Goal: Book appointment/travel/reservation

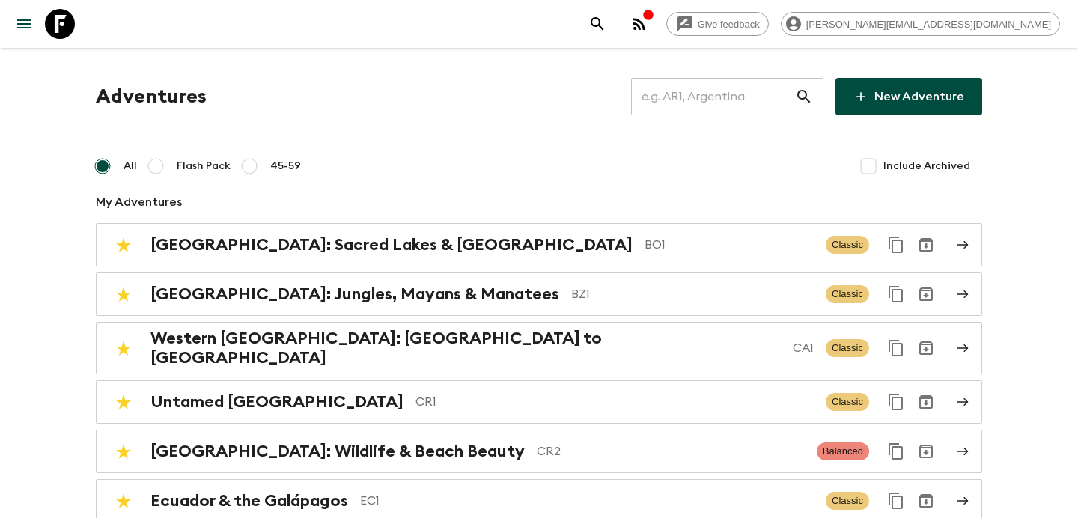
click at [648, 32] on icon "button" at bounding box center [639, 24] width 18 height 18
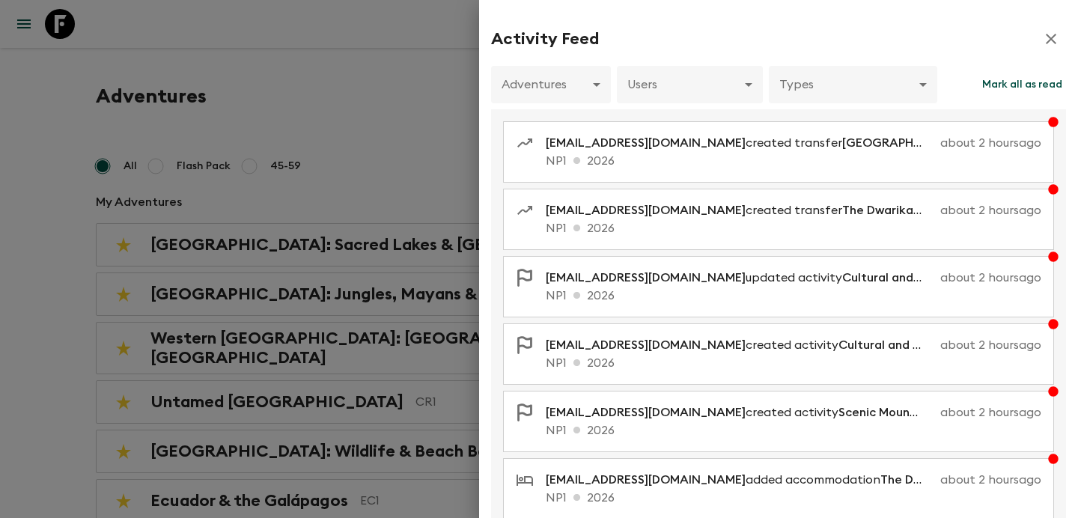
click at [372, 105] on div at bounding box center [539, 259] width 1078 height 518
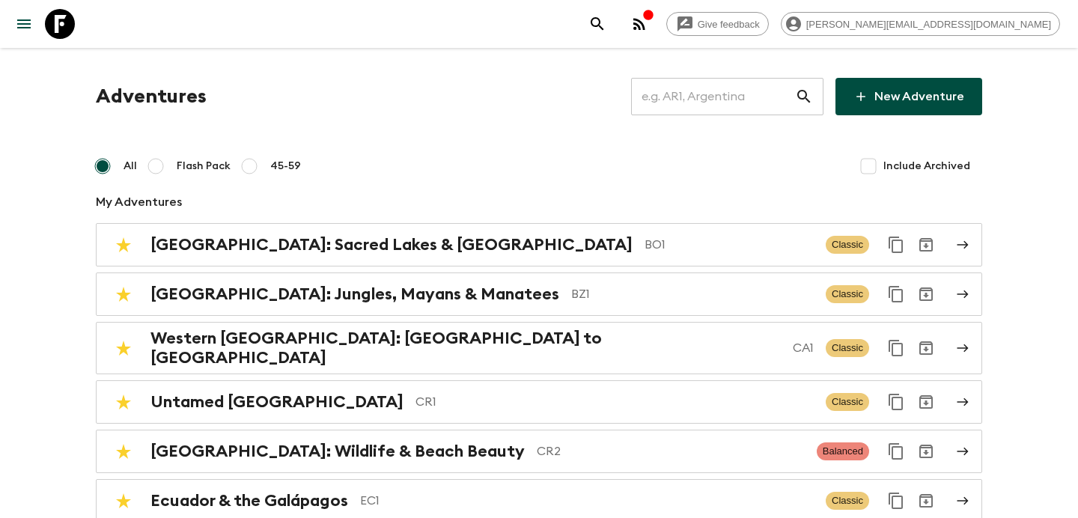
click at [713, 100] on input "text" at bounding box center [713, 97] width 164 height 42
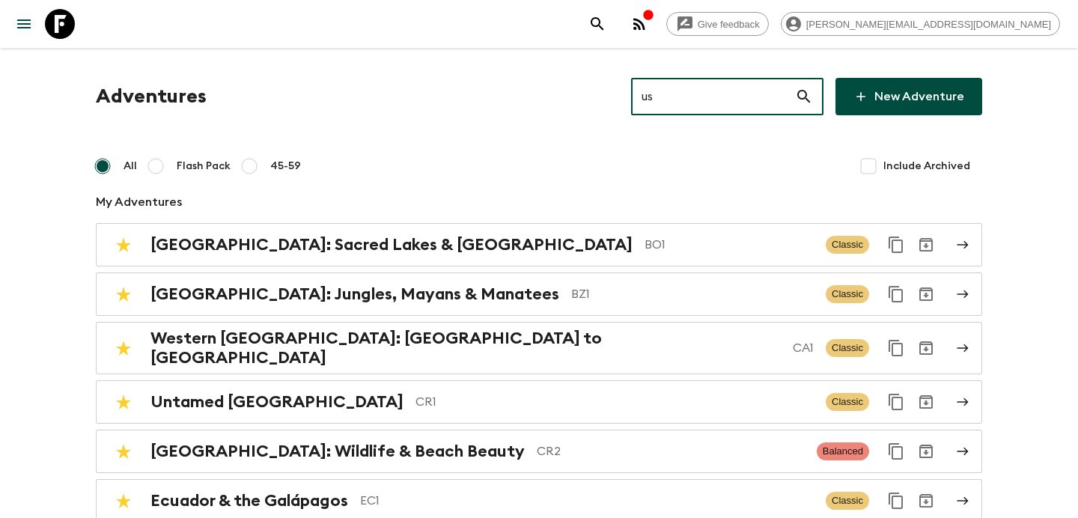
type input "us1"
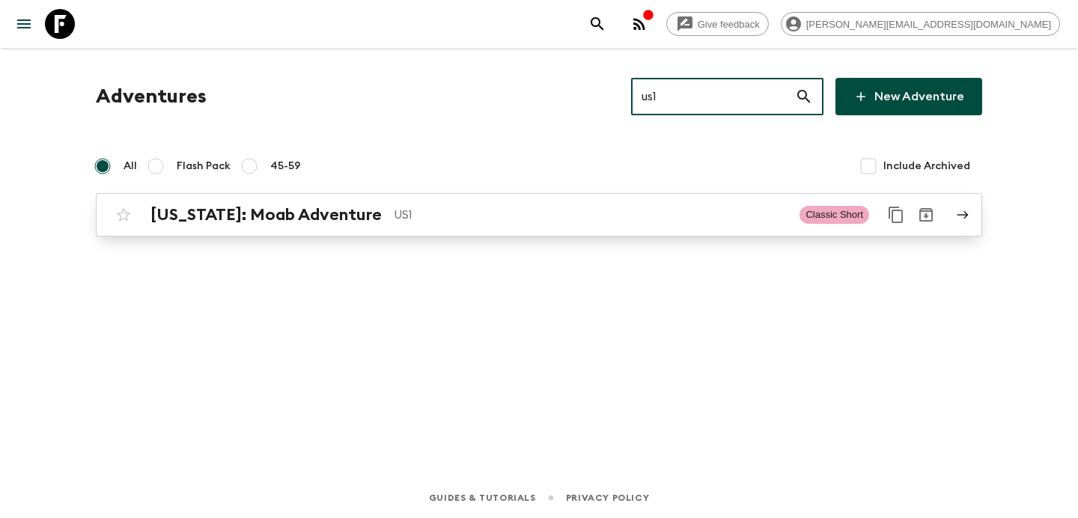
click at [532, 218] on p "US1" at bounding box center [591, 215] width 394 height 18
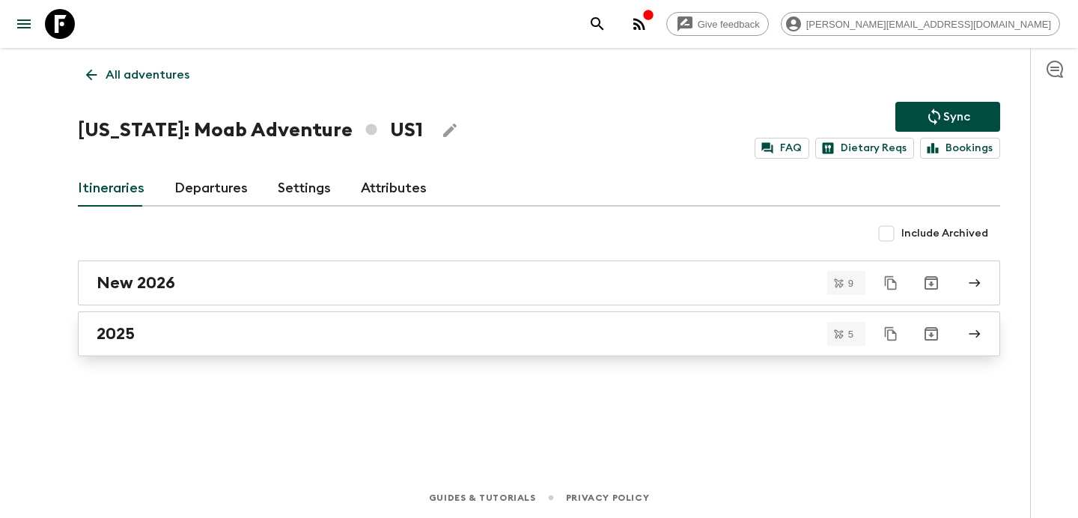
click at [526, 338] on div "2025" at bounding box center [525, 333] width 856 height 19
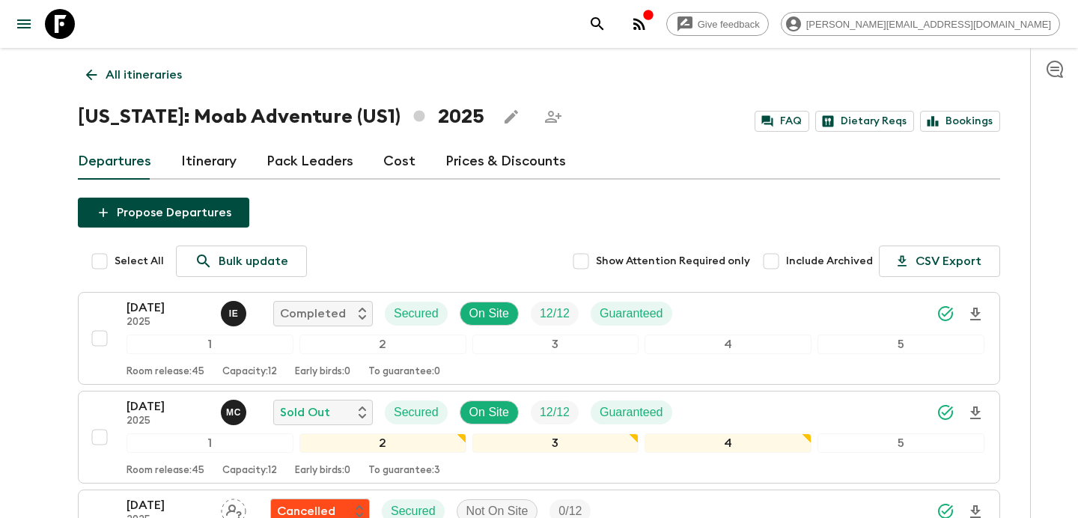
click at [120, 76] on p "All itineraries" at bounding box center [144, 75] width 76 height 18
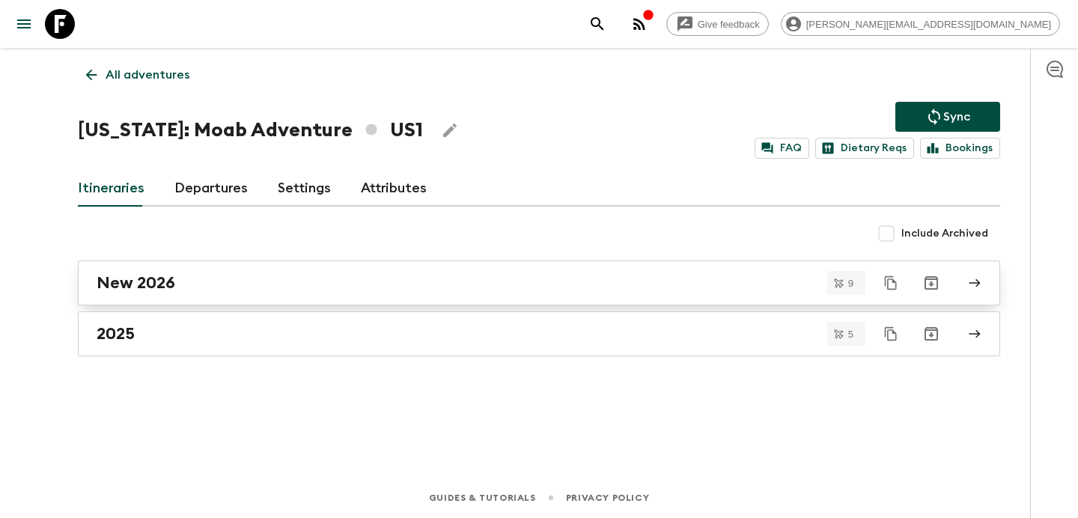
click at [634, 284] on div "New 2026" at bounding box center [525, 282] width 856 height 19
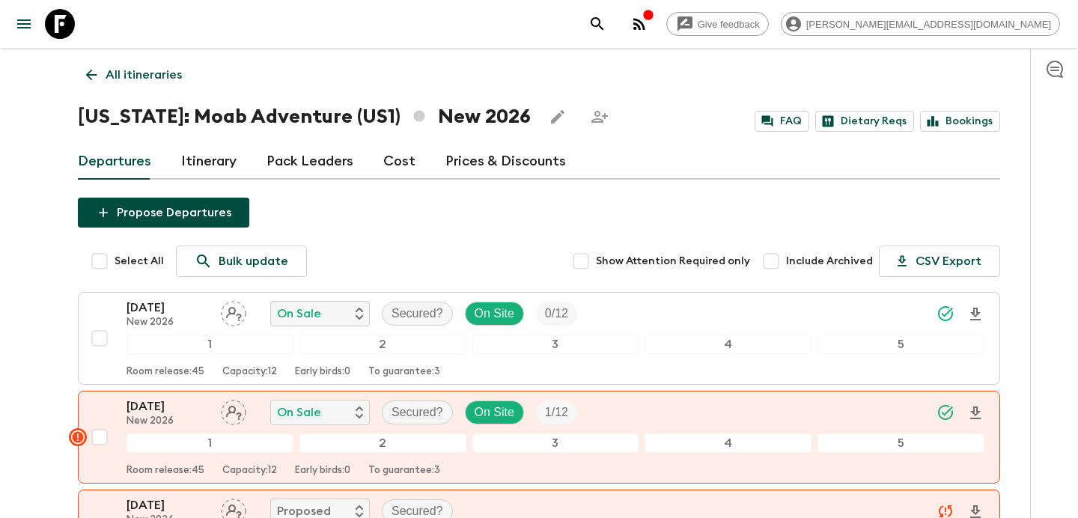
click at [648, 25] on icon "button" at bounding box center [639, 24] width 18 height 18
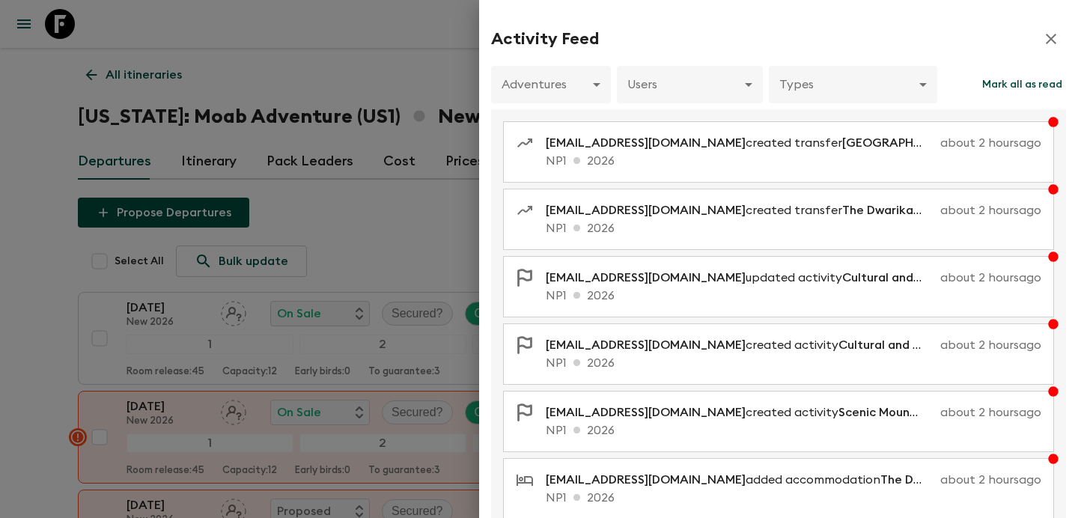
click at [421, 22] on div at bounding box center [539, 259] width 1078 height 518
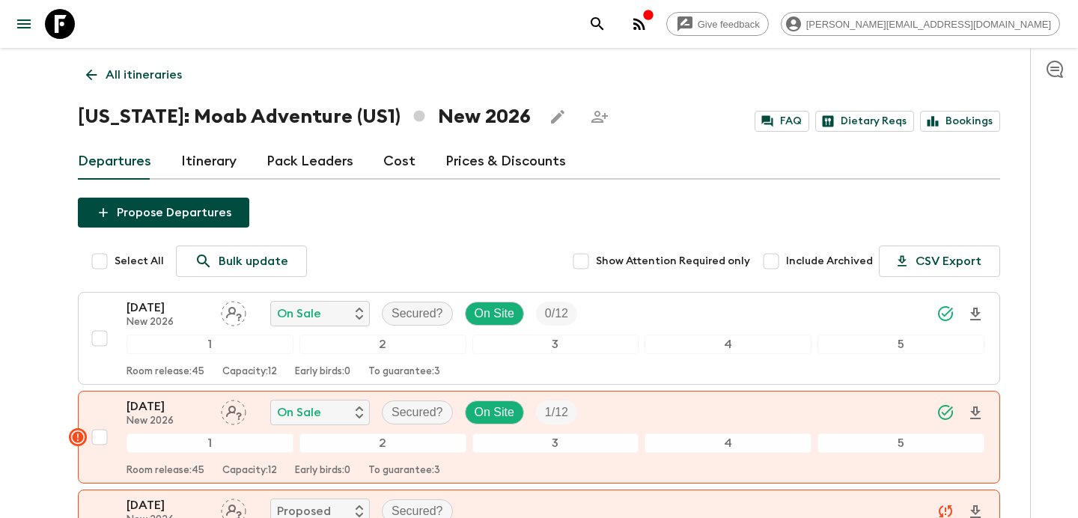
click at [125, 63] on link "All itineraries" at bounding box center [134, 75] width 112 height 30
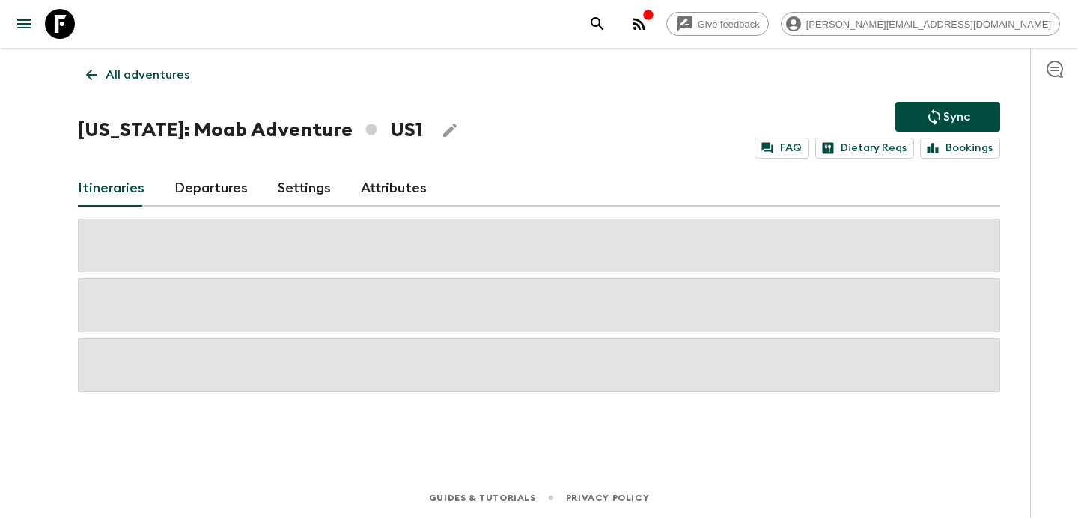
click at [125, 63] on link "All adventures" at bounding box center [138, 75] width 120 height 30
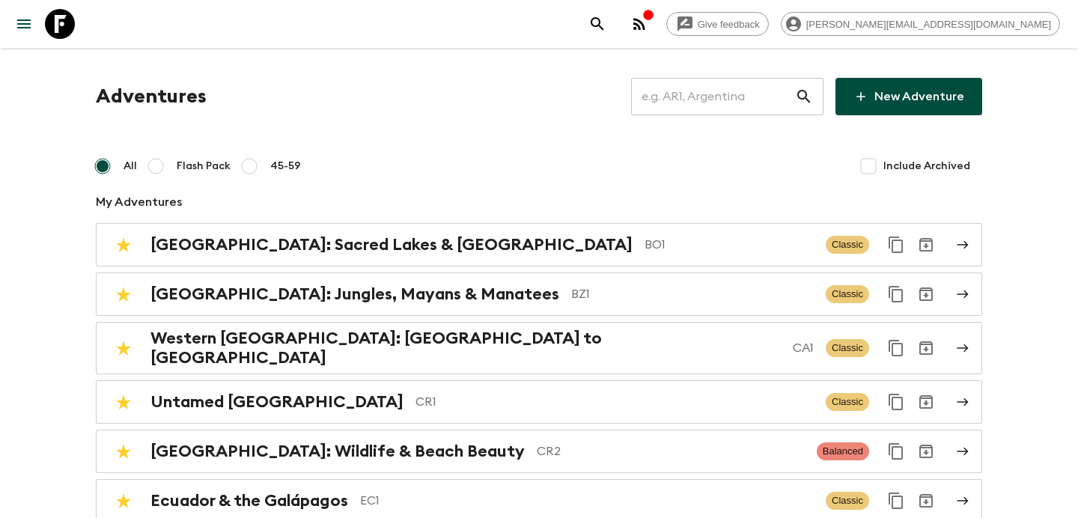
click at [735, 101] on input "text" at bounding box center [713, 97] width 164 height 42
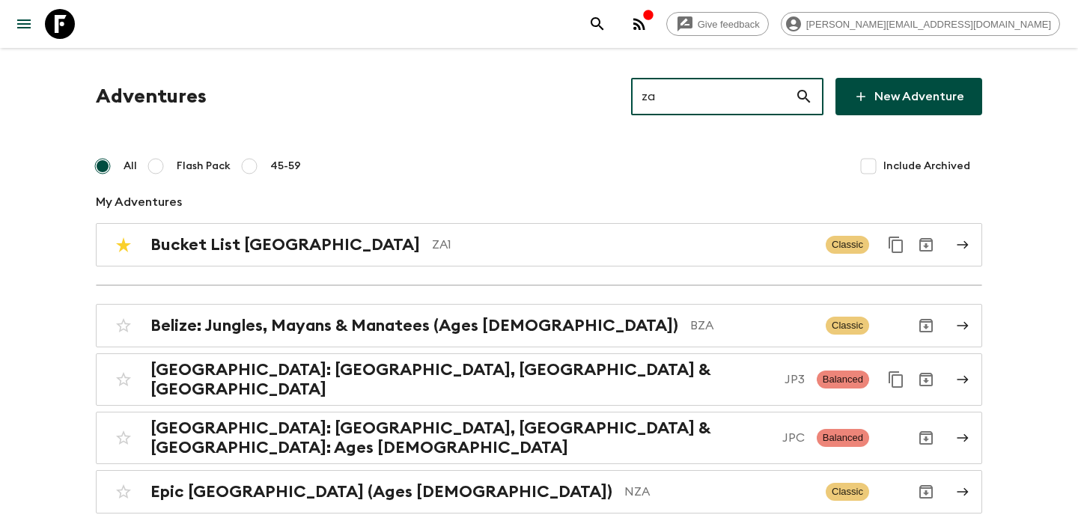
type input "za2"
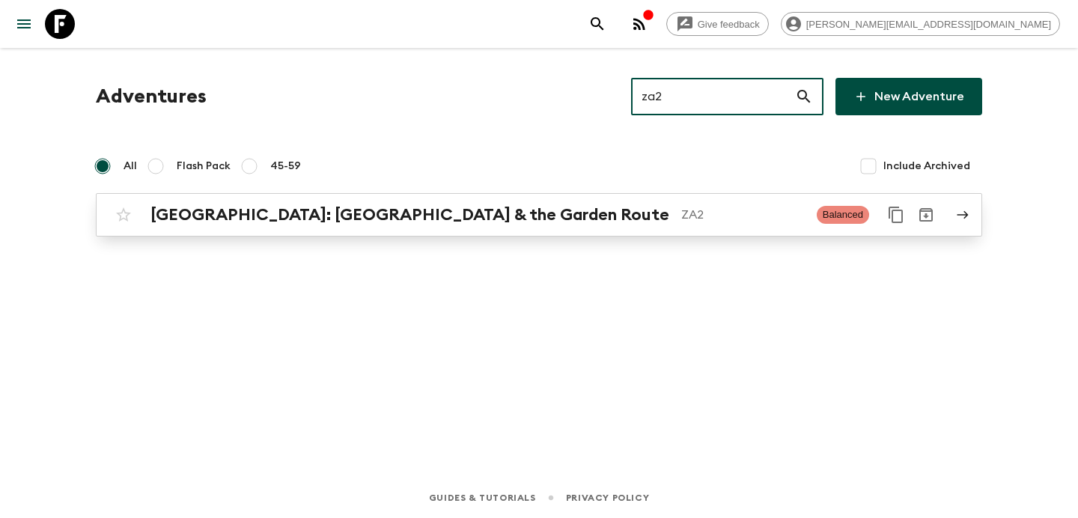
click at [351, 233] on link "[GEOGRAPHIC_DATA]: [GEOGRAPHIC_DATA] & the Garden Route ZA2 Balanced" at bounding box center [539, 214] width 886 height 43
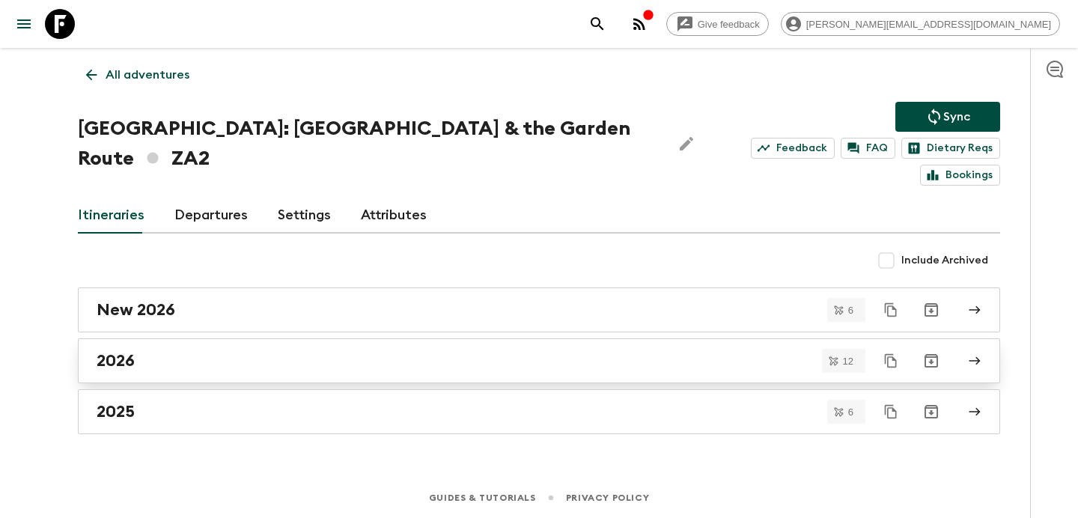
click at [453, 338] on link "2026" at bounding box center [539, 360] width 922 height 45
